Goal: Transaction & Acquisition: Purchase product/service

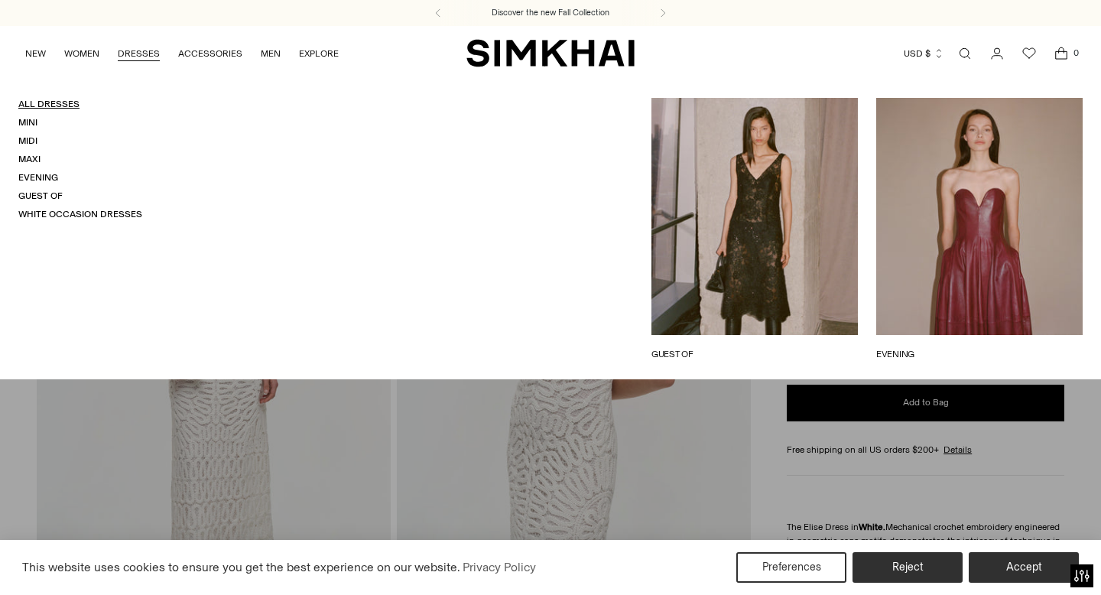
click at [58, 102] on link "All Dresses" at bounding box center [48, 104] width 61 height 11
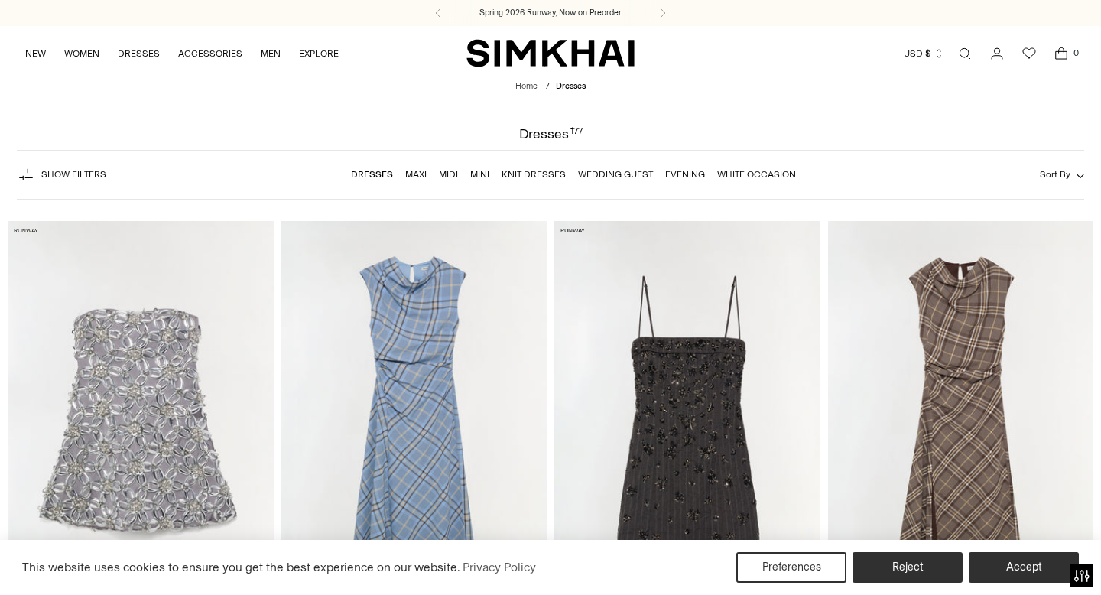
click at [89, 173] on span "Show Filters" at bounding box center [73, 174] width 65 height 11
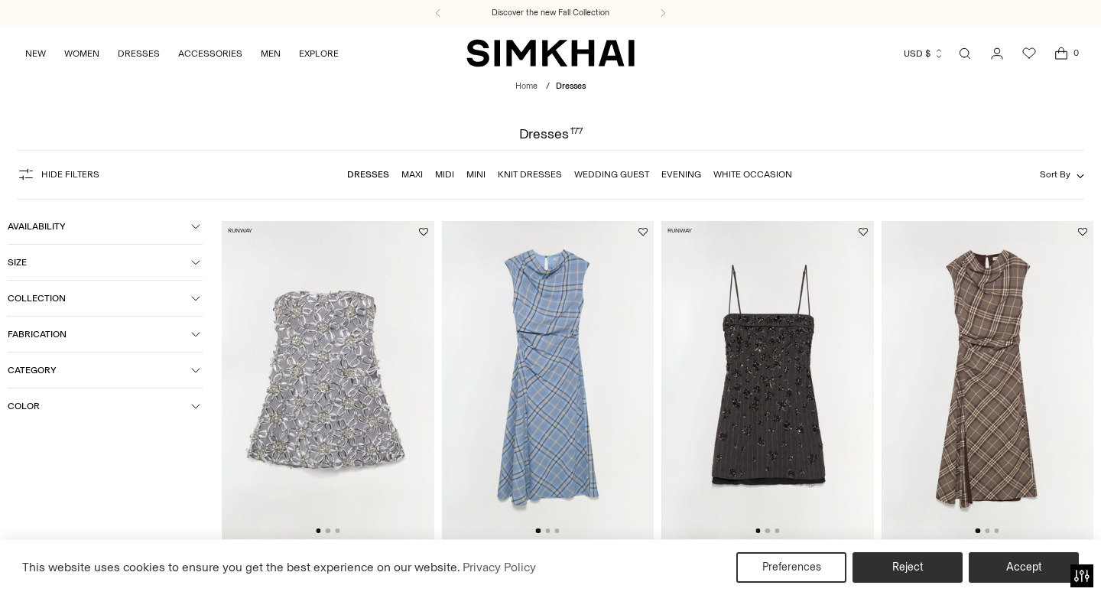
click at [193, 405] on icon "button" at bounding box center [195, 405] width 9 height 9
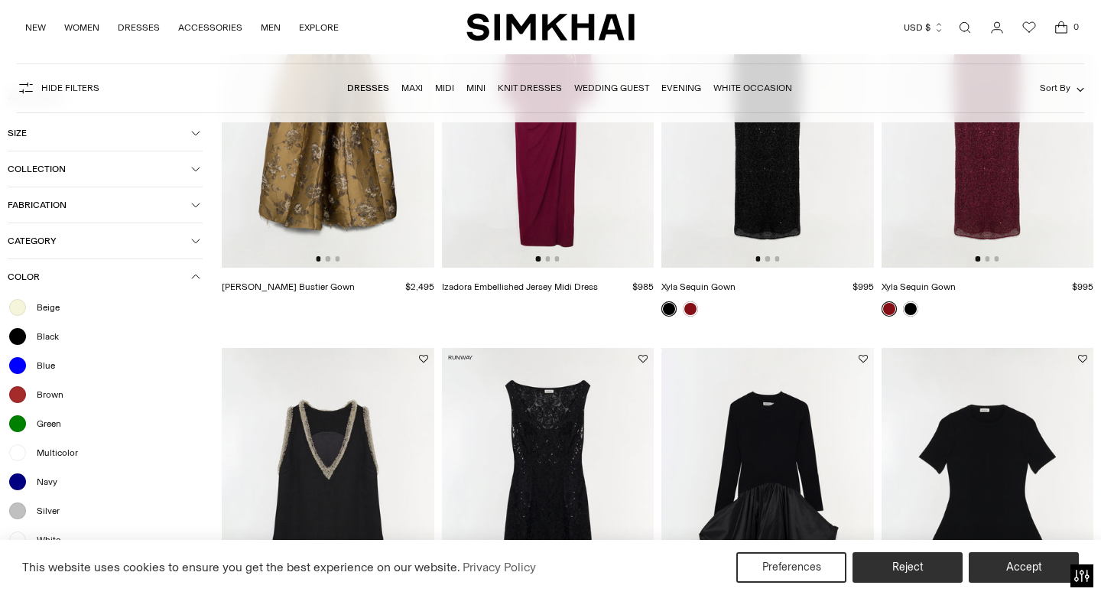
scroll to position [2941, 0]
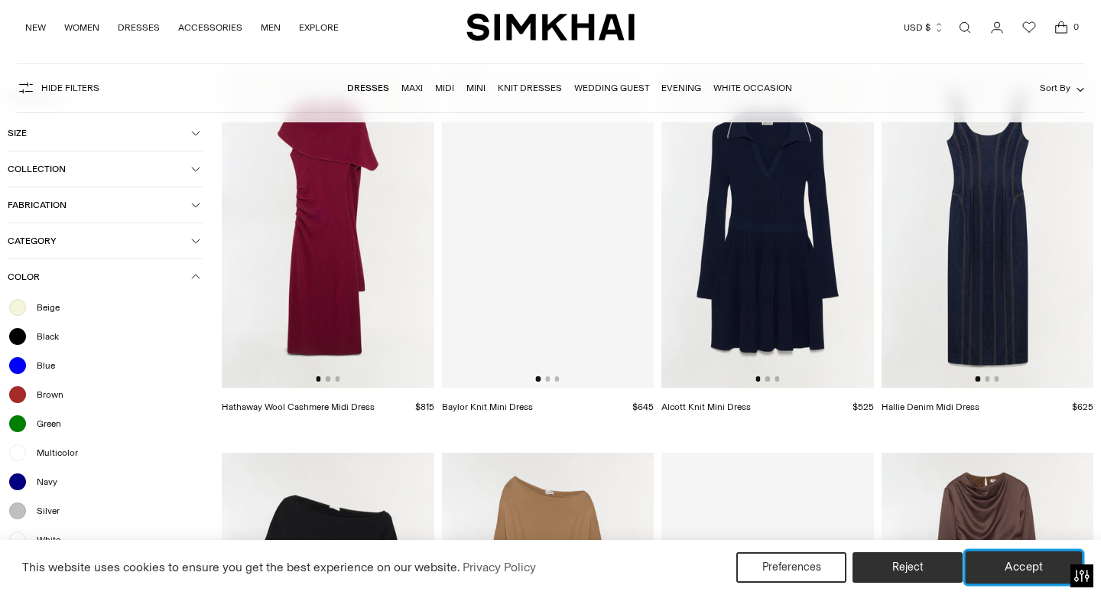
click at [1005, 563] on button "Accept" at bounding box center [1024, 567] width 117 height 32
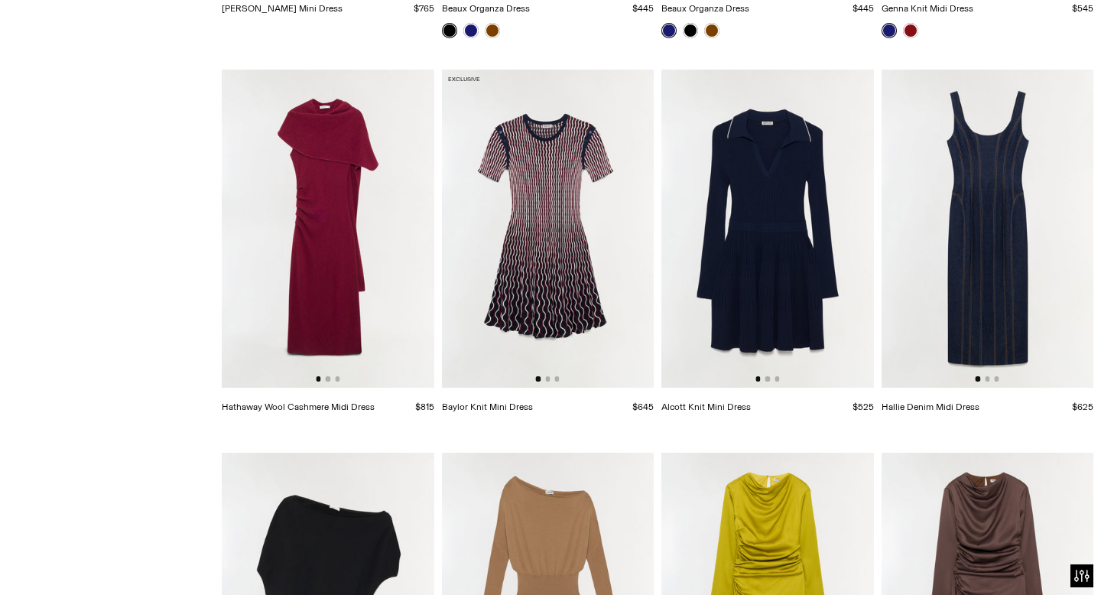
scroll to position [0, 0]
